Goal: Navigation & Orientation: Find specific page/section

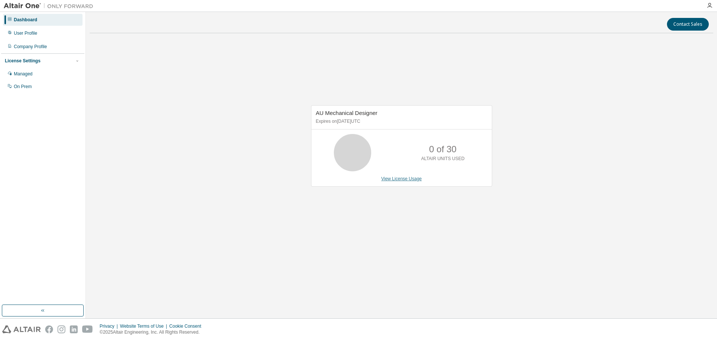
click at [391, 179] on link "View License Usage" at bounding box center [401, 178] width 41 height 5
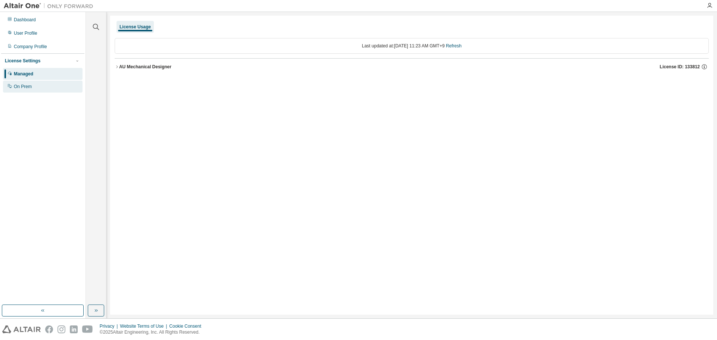
click at [22, 91] on div "On Prem" at bounding box center [42, 87] width 79 height 12
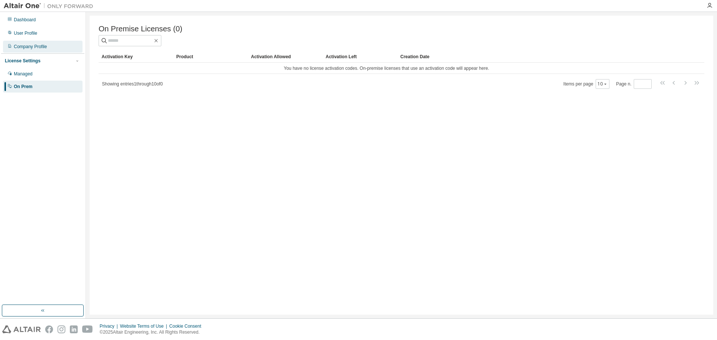
click at [43, 51] on div "Company Profile" at bounding box center [42, 47] width 79 height 12
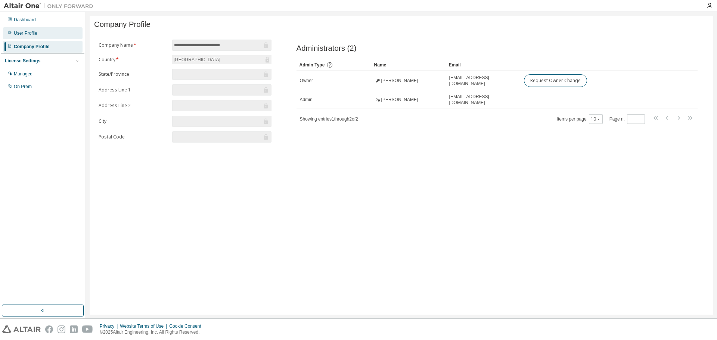
click at [33, 38] on div "User Profile" at bounding box center [42, 33] width 79 height 12
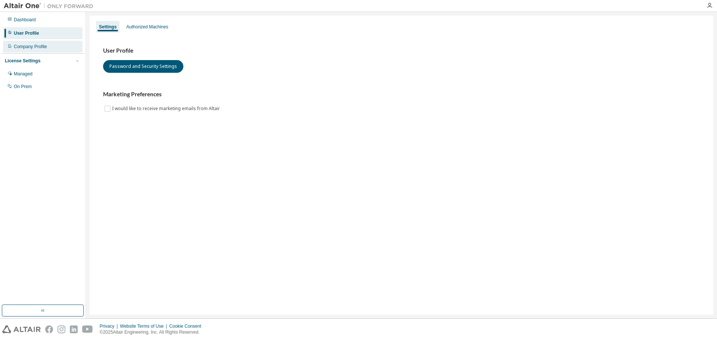
click at [31, 46] on div "Company Profile" at bounding box center [30, 47] width 33 height 6
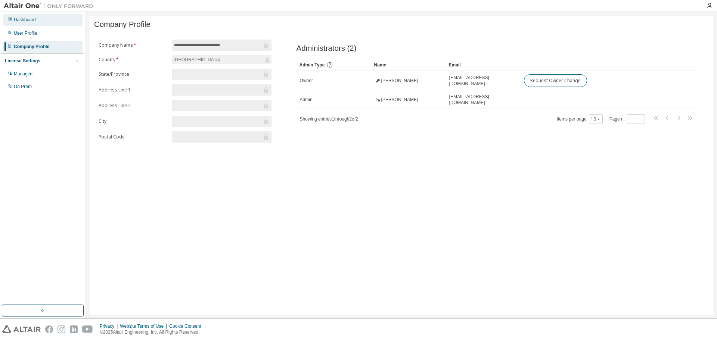
click at [32, 24] on div "Dashboard" at bounding box center [42, 20] width 79 height 12
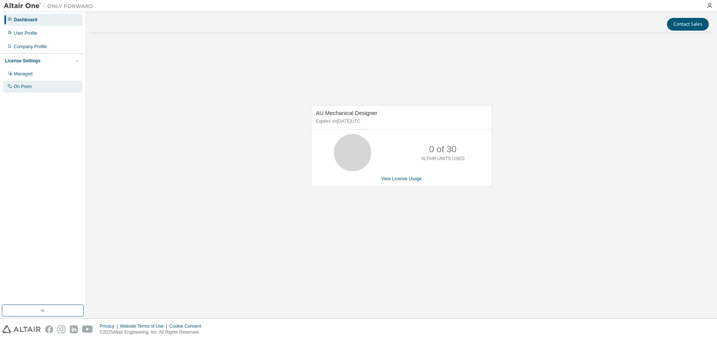
click at [26, 81] on div "On Prem" at bounding box center [42, 87] width 79 height 12
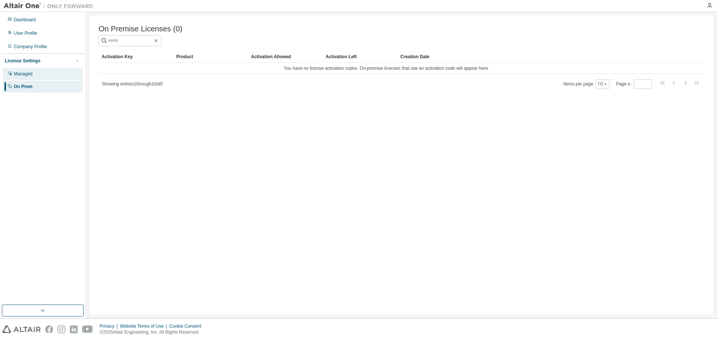
click at [32, 72] on div "Managed" at bounding box center [23, 74] width 19 height 6
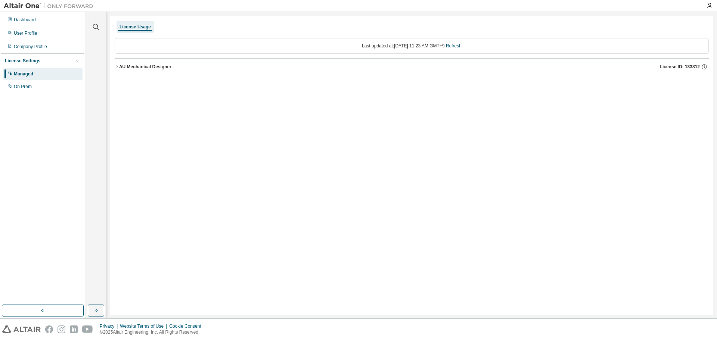
click at [119, 67] on div "AU Mechanical Designer" at bounding box center [145, 67] width 52 height 6
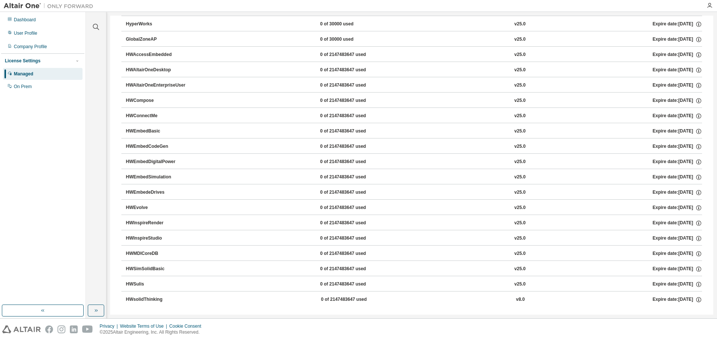
scroll to position [63, 0]
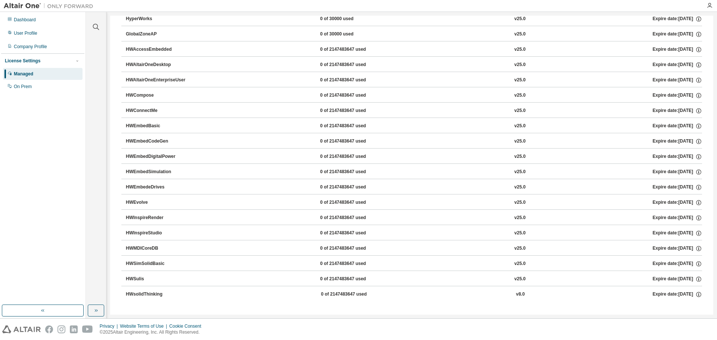
click at [35, 60] on div "License Settings" at bounding box center [22, 61] width 35 height 6
click at [35, 49] on div "Company Profile" at bounding box center [30, 47] width 33 height 6
